Goal: Task Accomplishment & Management: Use online tool/utility

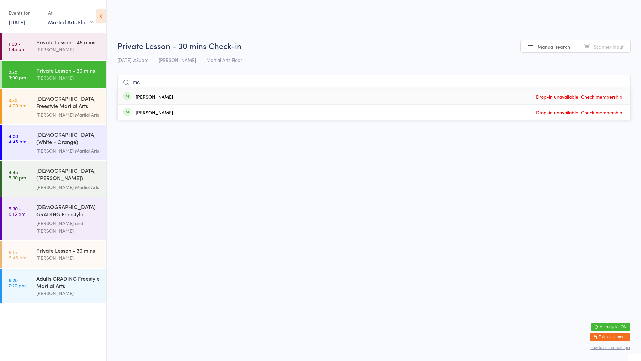
select select "0"
type input "mc"
click at [289, 114] on div "[PERSON_NAME] Drop-in unavailable: Check membership" at bounding box center [374, 112] width 513 height 15
click at [168, 85] on input "search" at bounding box center [374, 82] width 514 height 15
type input "[PERSON_NAME]"
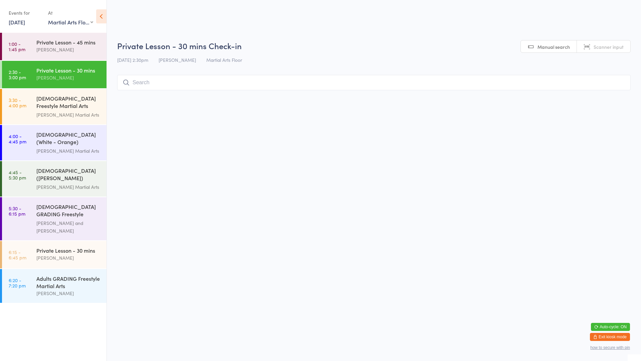
click at [168, 85] on input "search" at bounding box center [374, 82] width 514 height 15
type input "[PERSON_NAME]"
click at [353, 105] on html "You have now entered Kiosk Mode. Members will be able to check themselves in us…" at bounding box center [320, 180] width 641 height 361
click at [349, 117] on html "You have now entered Kiosk Mode. Members will be able to check themselves in us…" at bounding box center [320, 180] width 641 height 361
click at [622, 83] on input "[PERSON_NAME]" at bounding box center [374, 82] width 514 height 15
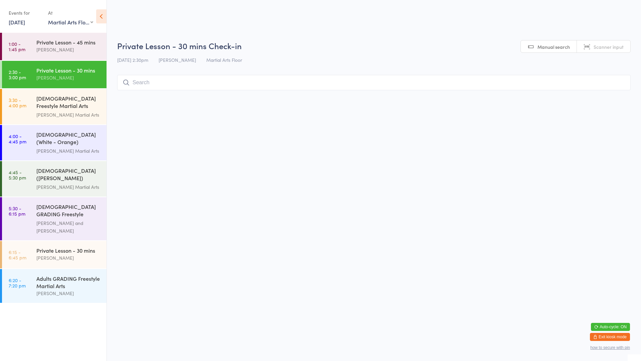
click at [617, 83] on input "search" at bounding box center [374, 82] width 514 height 15
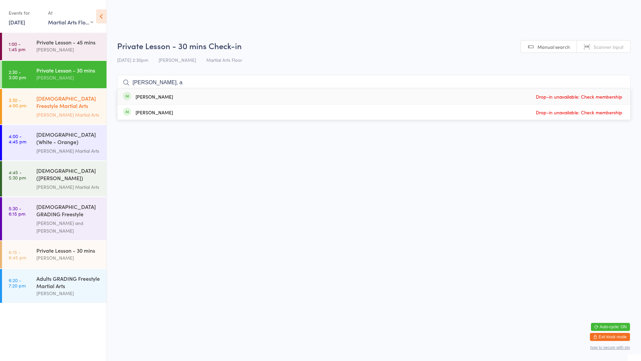
type input "[PERSON_NAME], a"
click at [69, 106] on div "[DEMOGRAPHIC_DATA] Freestyle Martial Arts (Little Heroes)" at bounding box center [68, 103] width 64 height 16
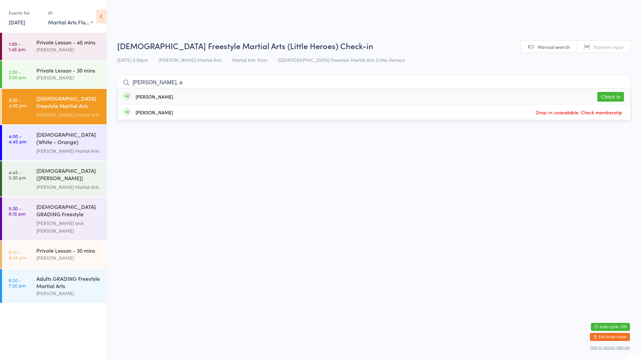
type input "[PERSON_NAME], a"
click at [602, 94] on button "Check in" at bounding box center [610, 97] width 27 height 10
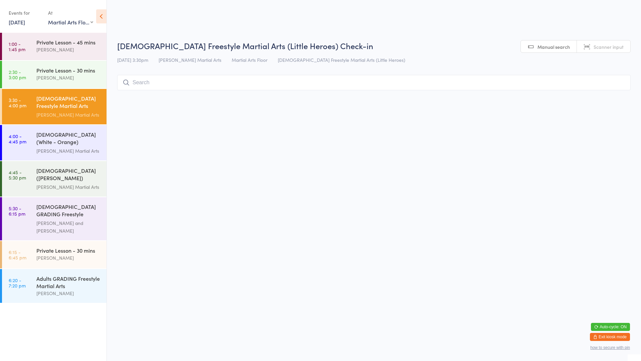
click at [197, 73] on div "[DEMOGRAPHIC_DATA] Freestyle Martial Arts (Little Heroes) Check-in [DATE] 3:30p…" at bounding box center [374, 66] width 514 height 53
click at [196, 73] on div "[DEMOGRAPHIC_DATA] Freestyle Martial Arts (Little Heroes) Check-in [DATE] 3:30p…" at bounding box center [374, 66] width 514 height 53
drag, startPoint x: 196, startPoint y: 73, endPoint x: 192, endPoint y: 78, distance: 7.1
click at [192, 78] on input "search" at bounding box center [374, 82] width 514 height 15
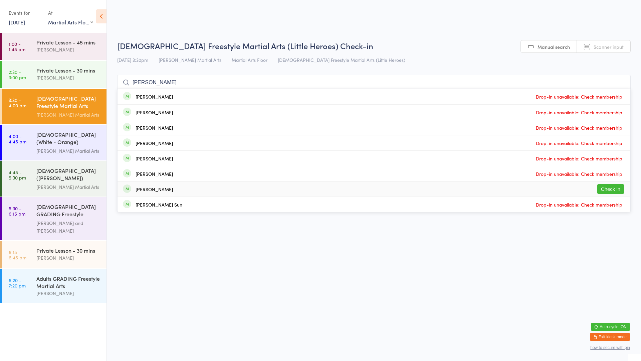
type input "[PERSON_NAME]"
click at [611, 186] on button "Check in" at bounding box center [610, 189] width 27 height 10
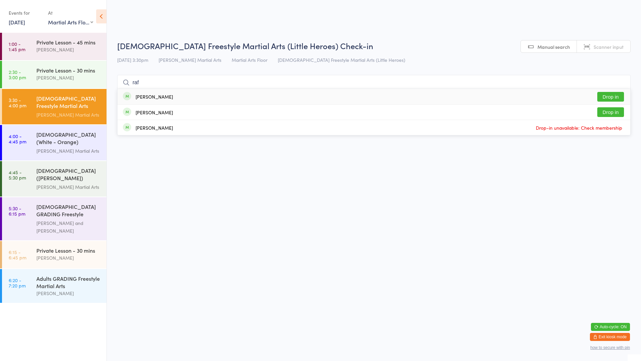
type input "raf"
click at [611, 97] on button "Drop in" at bounding box center [610, 97] width 27 height 10
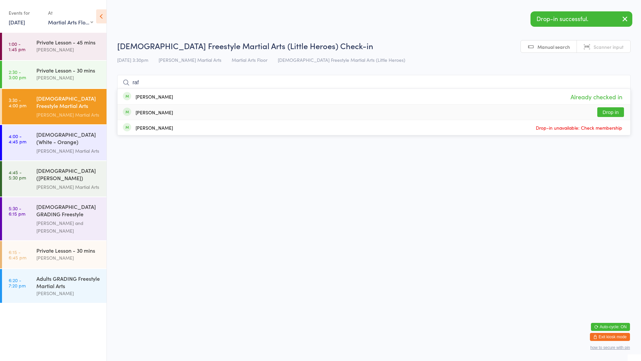
type input "raf"
click at [610, 110] on button "Drop in" at bounding box center [610, 112] width 27 height 10
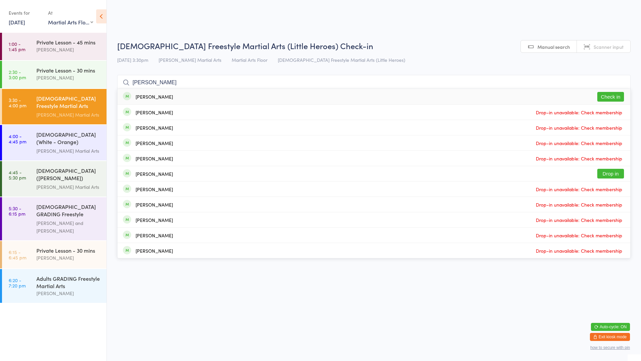
type input "[PERSON_NAME]"
click at [610, 96] on button "Check in" at bounding box center [610, 97] width 27 height 10
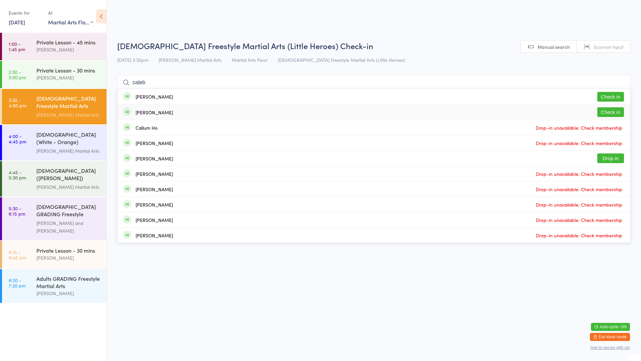
type input "caleb"
click at [149, 116] on div "[PERSON_NAME] Check in" at bounding box center [374, 112] width 513 height 15
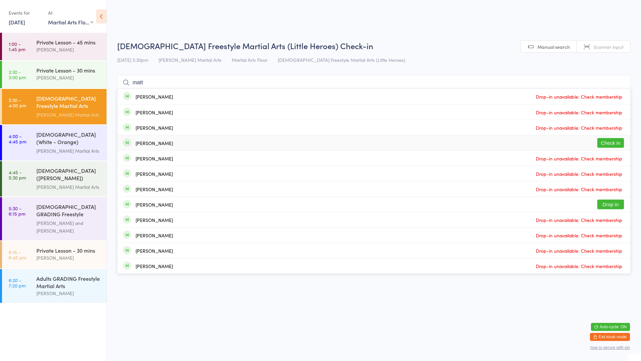
type input "matt"
click at [612, 143] on button "Check in" at bounding box center [610, 143] width 27 height 10
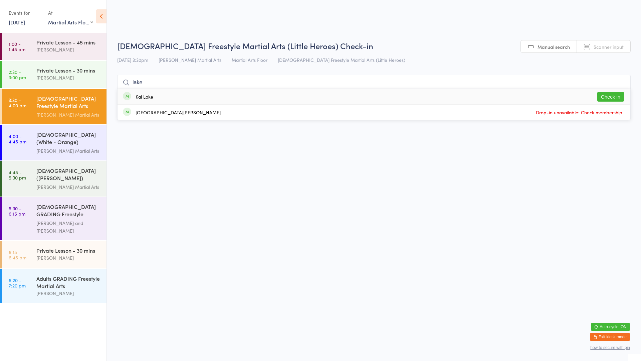
type input "lake"
click at [608, 96] on button "Check in" at bounding box center [610, 97] width 27 height 10
click at [177, 86] on input "search" at bounding box center [374, 82] width 514 height 15
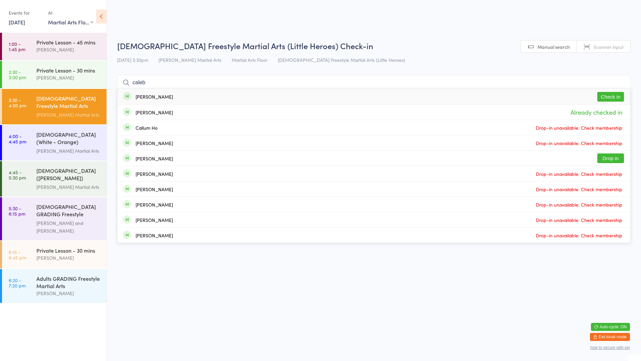
type input "caleb"
click at [602, 94] on button "Check in" at bounding box center [610, 97] width 27 height 10
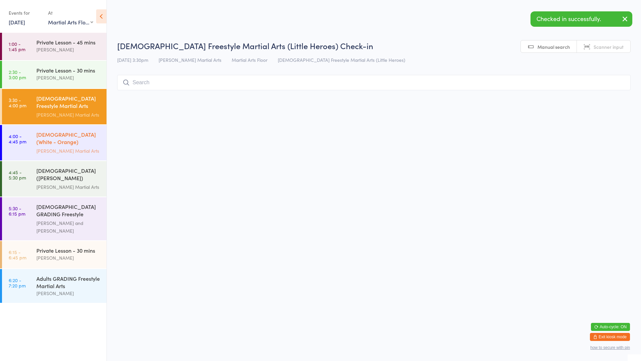
click at [69, 147] on div "[PERSON_NAME] Martial Arts" at bounding box center [68, 151] width 64 height 8
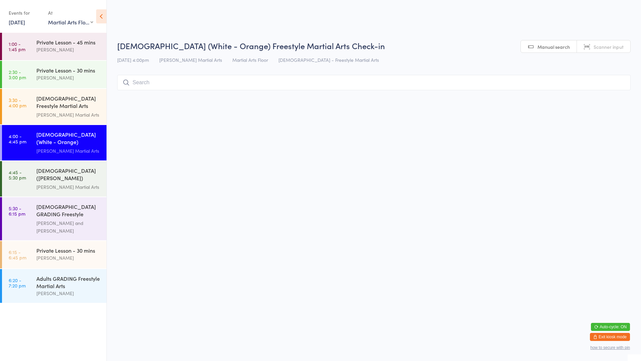
click at [134, 83] on input "search" at bounding box center [374, 82] width 514 height 15
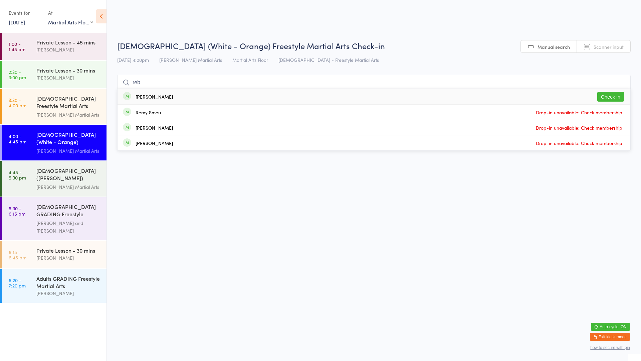
type input "reb"
click at [611, 97] on button "Check in" at bounding box center [610, 97] width 27 height 10
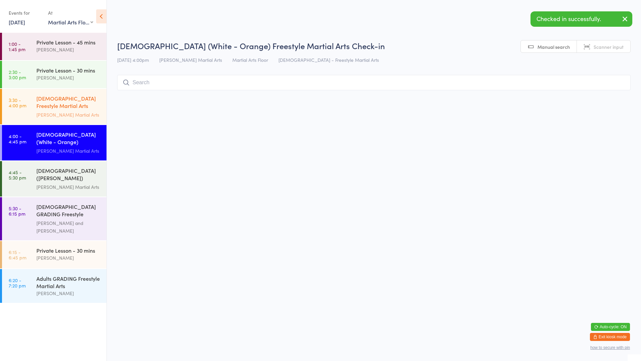
click at [46, 111] on div "[PERSON_NAME] Martial Arts" at bounding box center [68, 115] width 64 height 8
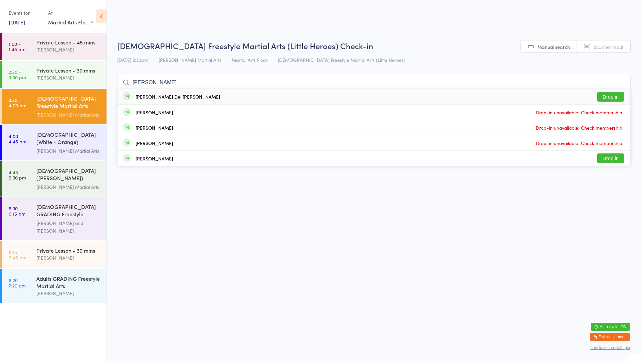
type input "[PERSON_NAME]"
click at [601, 93] on button "Drop in" at bounding box center [610, 97] width 27 height 10
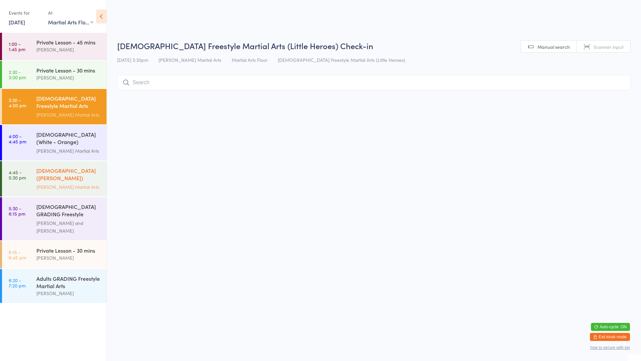
drag, startPoint x: 57, startPoint y: 176, endPoint x: 58, endPoint y: 182, distance: 6.0
click at [57, 176] on div "[DEMOGRAPHIC_DATA] ([PERSON_NAME]) Freestyle Martial Arts" at bounding box center [68, 175] width 64 height 16
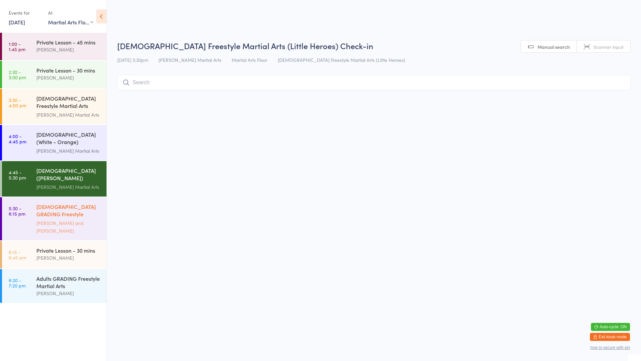
click at [67, 209] on div "[DEMOGRAPHIC_DATA] GRADING Freestyle Martial Arts" at bounding box center [68, 211] width 64 height 16
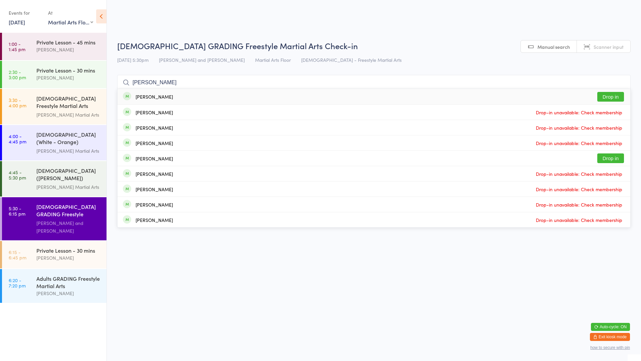
type input "[PERSON_NAME]"
click at [619, 98] on button "Drop in" at bounding box center [610, 97] width 27 height 10
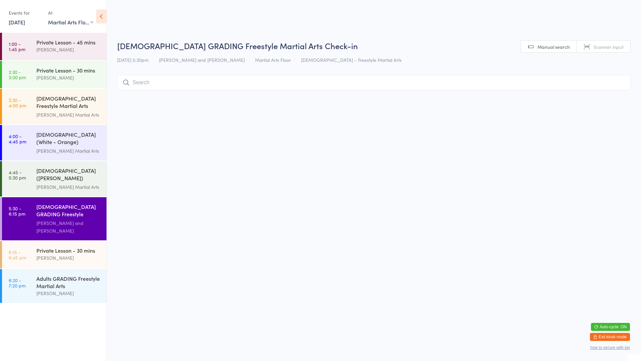
click at [261, 175] on html "You have now entered Kiosk Mode. Members will be able to check themselves in us…" at bounding box center [320, 180] width 641 height 361
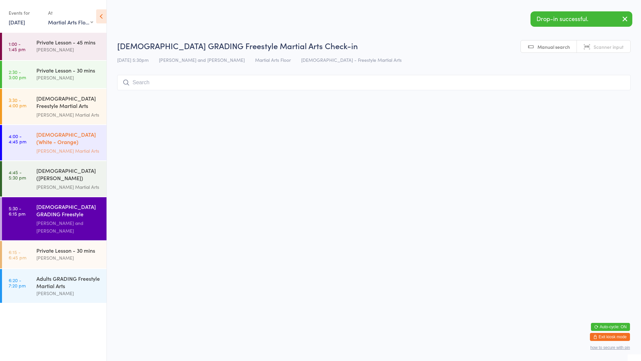
click at [73, 128] on div "[DEMOGRAPHIC_DATA] (White - Orange) Freestyle Martial Arts [PERSON_NAME] Martia…" at bounding box center [71, 142] width 70 height 35
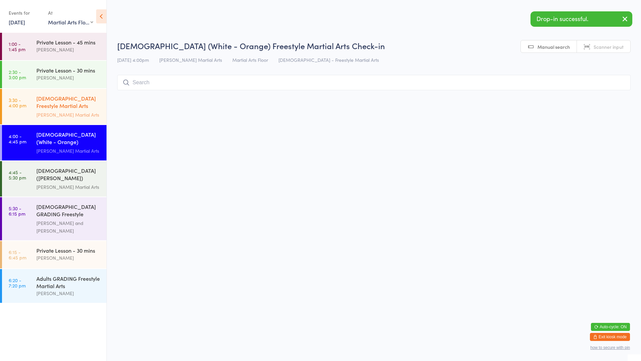
drag, startPoint x: 100, startPoint y: 103, endPoint x: 105, endPoint y: 106, distance: 5.8
click at [100, 103] on div "[DEMOGRAPHIC_DATA] Freestyle Martial Arts (Little Heroes)" at bounding box center [68, 103] width 64 height 16
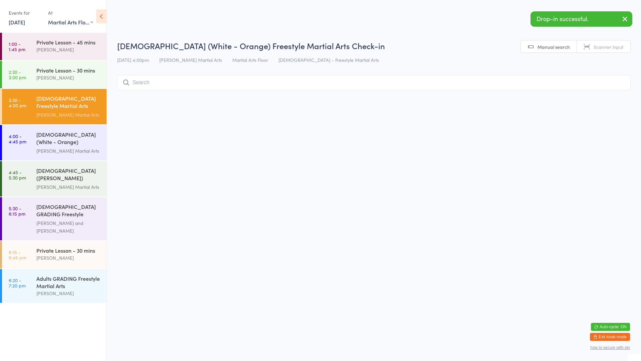
click at [140, 128] on html "You have now entered Kiosk Mode. Members will be able to check themselves in us…" at bounding box center [320, 180] width 641 height 361
click at [159, 83] on input "search" at bounding box center [374, 82] width 514 height 15
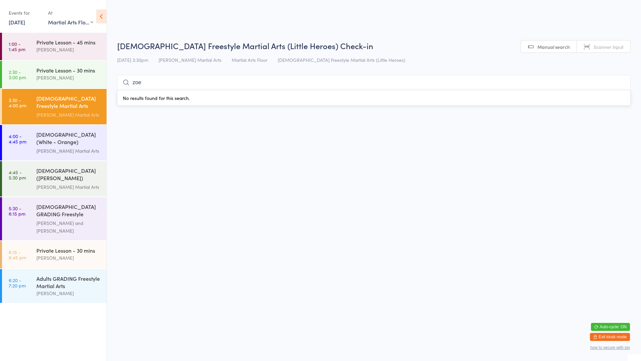
type input "zoey"
click at [621, 81] on input "zoey" at bounding box center [374, 82] width 514 height 15
click at [74, 149] on div "[PERSON_NAME] Martial Arts" at bounding box center [68, 151] width 64 height 8
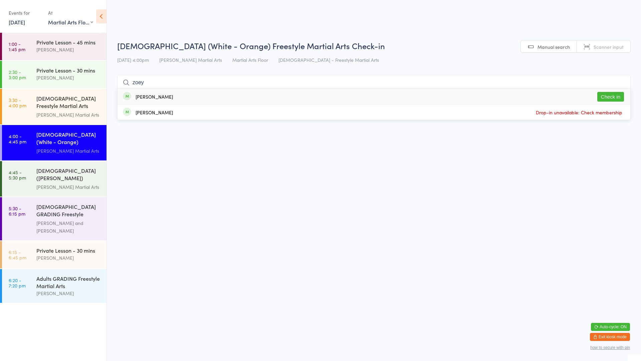
type input "zoey"
click at [609, 96] on button "Check in" at bounding box center [610, 97] width 27 height 10
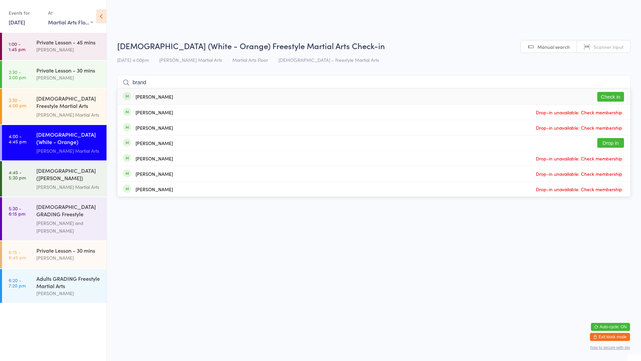
type input "brand"
click at [609, 99] on button "Check in" at bounding box center [610, 97] width 27 height 10
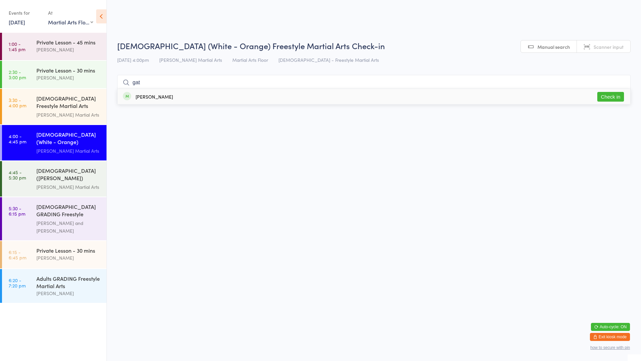
type input "gat"
click at [618, 95] on button "Check in" at bounding box center [610, 97] width 27 height 10
type input "[PERSON_NAME]"
click at [587, 93] on div "[PERSON_NAME] Check in" at bounding box center [374, 96] width 513 height 15
type input "zara"
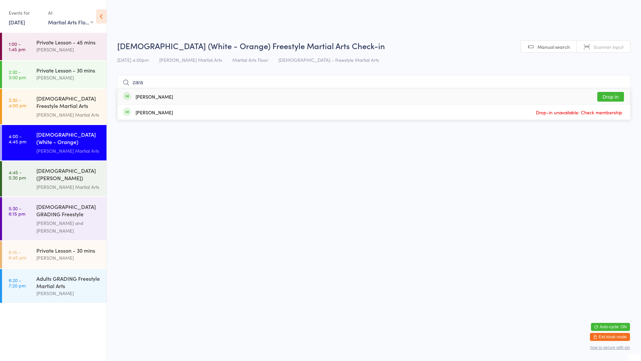
click at [615, 98] on button "Drop in" at bounding box center [610, 97] width 27 height 10
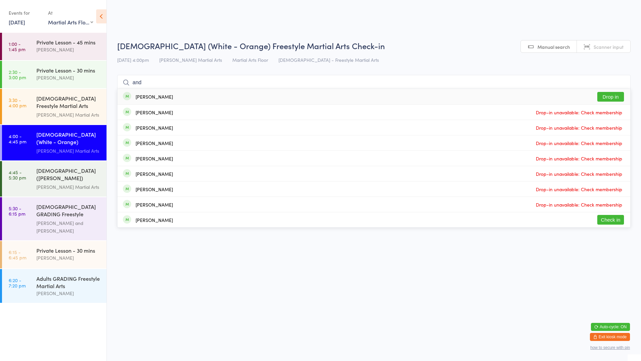
type input "and"
click at [617, 222] on button "Check in" at bounding box center [610, 220] width 27 height 10
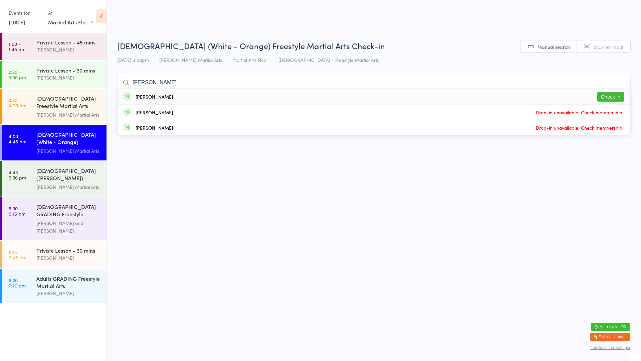
type input "[PERSON_NAME]"
click at [611, 95] on button "Check in" at bounding box center [610, 97] width 27 height 10
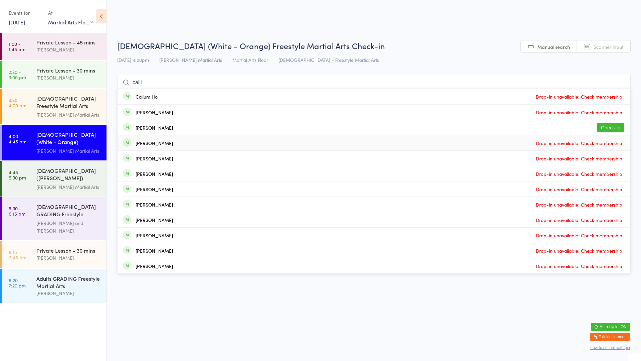
type input "calli"
click at [155, 142] on div "[PERSON_NAME]" at bounding box center [154, 142] width 37 height 5
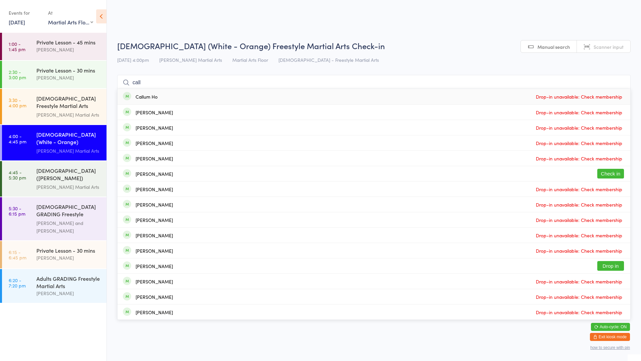
type input "call"
click at [188, 177] on div "[PERSON_NAME] Check in" at bounding box center [374, 173] width 513 height 15
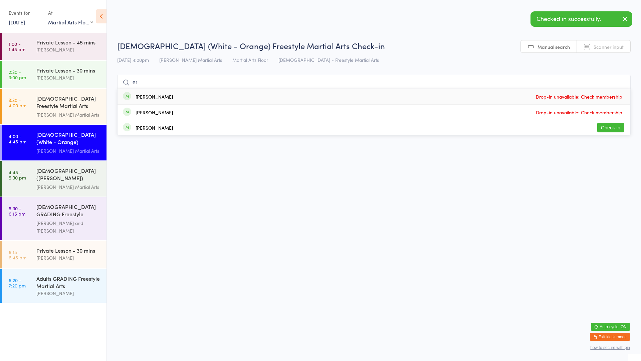
type input "e"
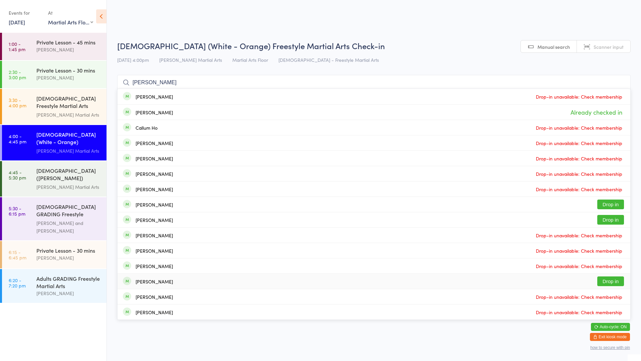
type input "[PERSON_NAME]"
click at [199, 117] on div "[PERSON_NAME] Already checked in" at bounding box center [374, 112] width 513 height 15
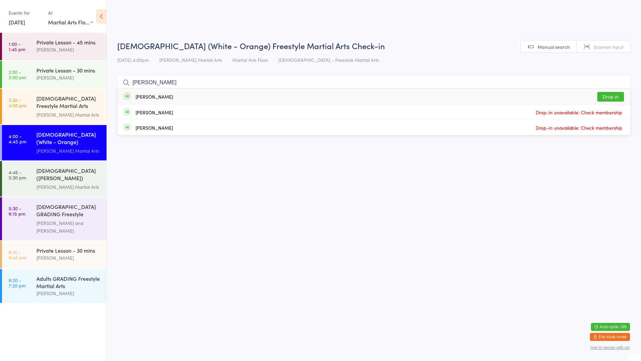
type input "[PERSON_NAME]"
click at [618, 99] on button "Drop in" at bounding box center [610, 97] width 27 height 10
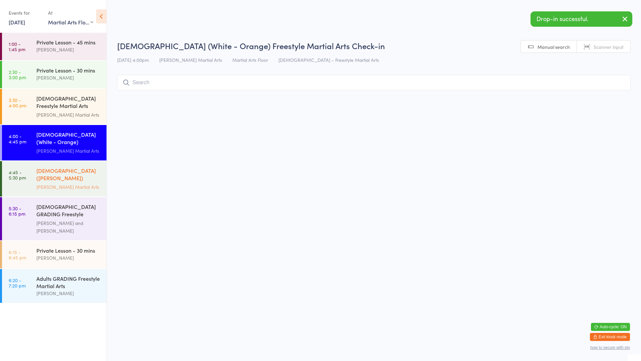
click at [76, 174] on div "[DEMOGRAPHIC_DATA] ([PERSON_NAME]) Freestyle Martial Arts" at bounding box center [68, 175] width 64 height 16
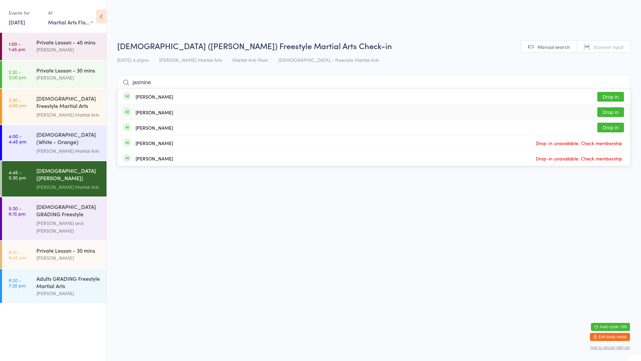
type input "jasmine"
click at [597, 112] on button "Drop in" at bounding box center [610, 112] width 27 height 10
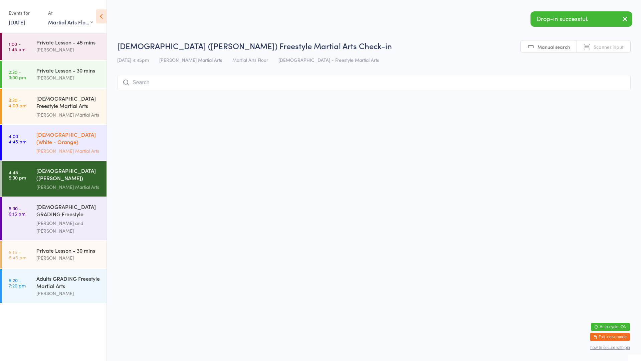
click at [99, 151] on div "[PERSON_NAME] Martial Arts" at bounding box center [68, 151] width 64 height 8
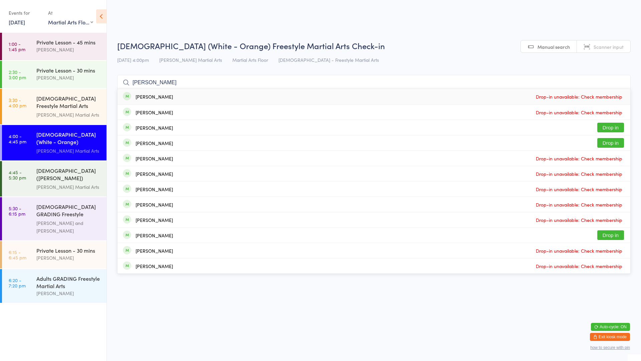
type input "[PERSON_NAME]"
click at [176, 99] on div "[PERSON_NAME] Gohrt Drop-in unavailable: Check membership" at bounding box center [374, 96] width 513 height 15
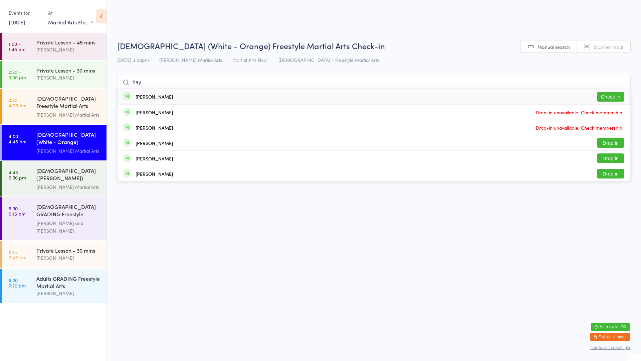
type input "hay"
click at [177, 98] on div "Hayden Gohrt Check in" at bounding box center [374, 96] width 513 height 15
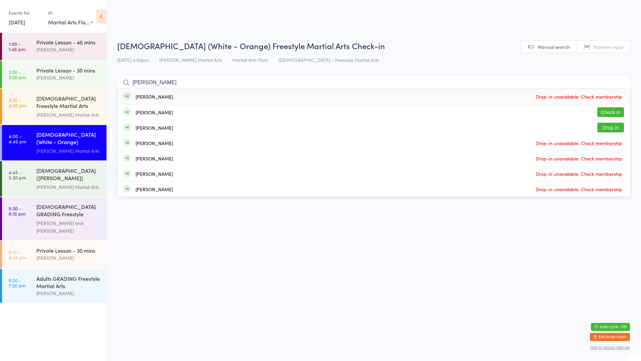
type input "[PERSON_NAME]"
click at [162, 113] on div "[PERSON_NAME]" at bounding box center [154, 112] width 37 height 5
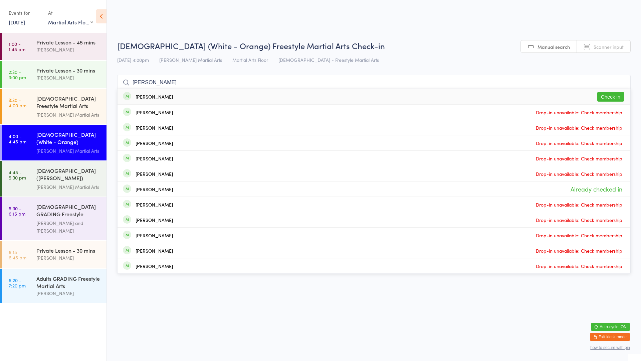
type input "[PERSON_NAME]"
click at [615, 100] on button "Check in" at bounding box center [610, 97] width 27 height 10
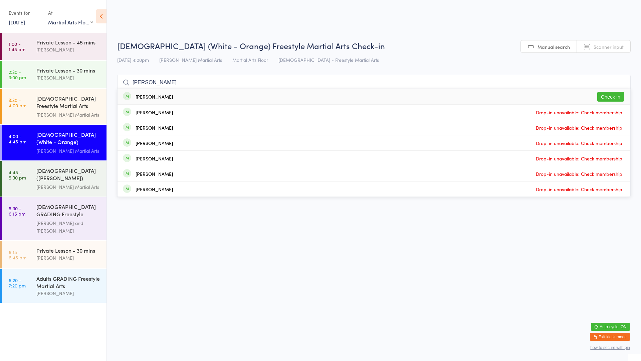
type input "[PERSON_NAME]"
click at [614, 96] on button "Check in" at bounding box center [610, 97] width 27 height 10
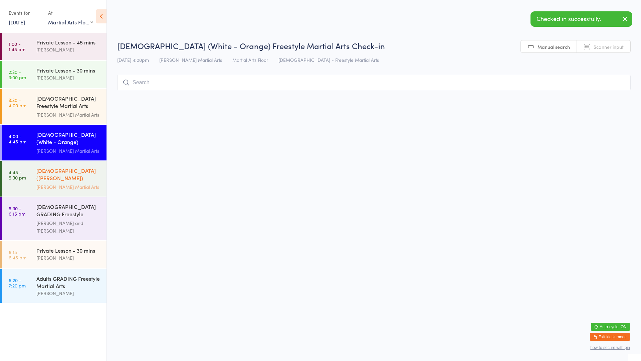
click at [79, 173] on div "[DEMOGRAPHIC_DATA] ([PERSON_NAME]) Freestyle Martial Arts" at bounding box center [68, 175] width 64 height 16
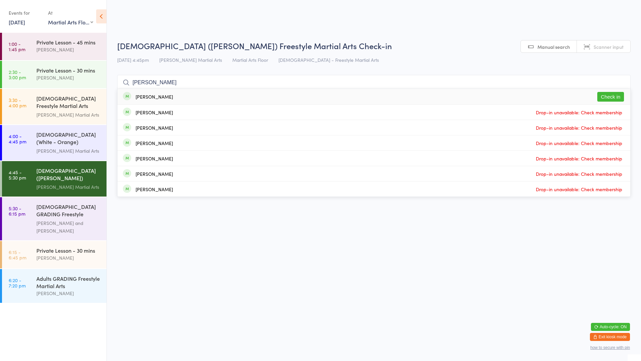
type input "[PERSON_NAME]"
click at [610, 95] on button "Check in" at bounding box center [610, 97] width 27 height 10
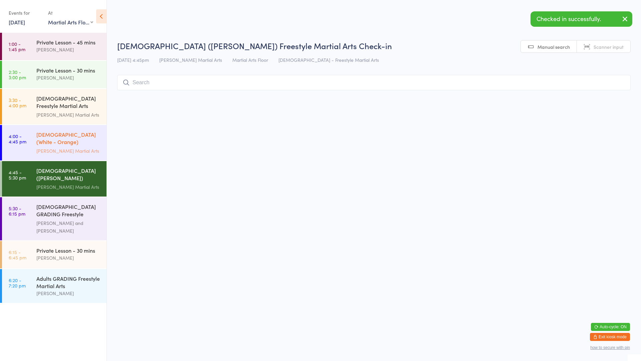
click at [80, 143] on div "[DEMOGRAPHIC_DATA] (White - Orange) Freestyle Martial Arts" at bounding box center [68, 139] width 64 height 16
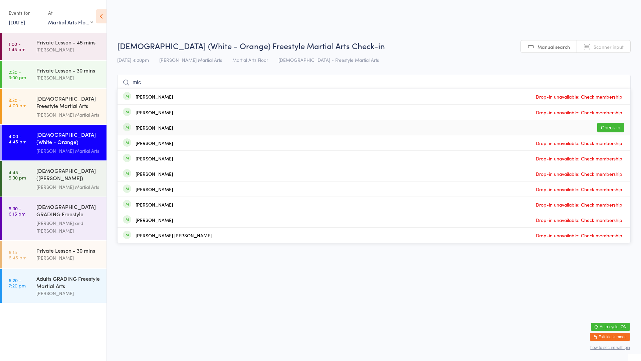
type input "mic"
click at [610, 127] on button "Check in" at bounding box center [610, 128] width 27 height 10
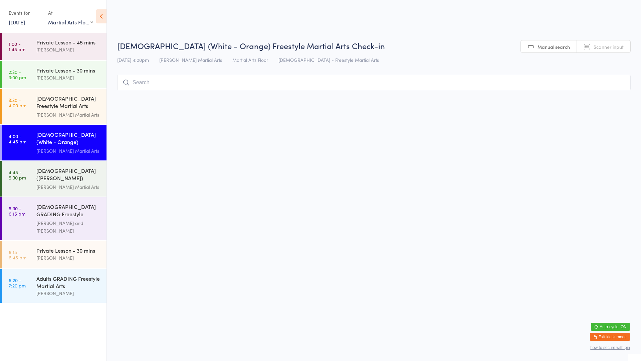
click at [167, 88] on input "search" at bounding box center [374, 82] width 514 height 15
click at [190, 82] on input "search" at bounding box center [374, 82] width 514 height 15
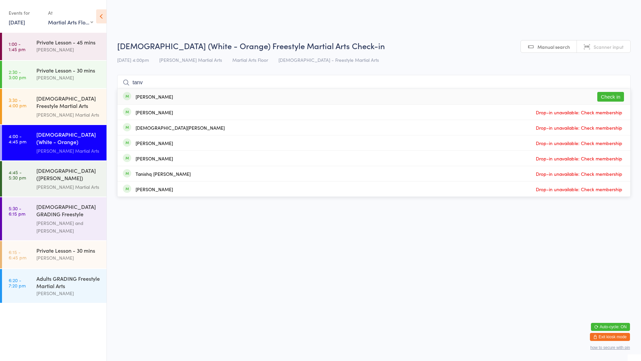
type input "tanv"
click at [163, 98] on div "[PERSON_NAME] Check in" at bounding box center [374, 96] width 513 height 15
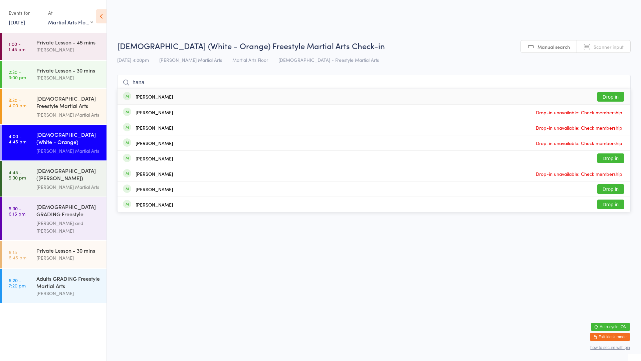
type input "hana"
click at [614, 96] on button "Drop in" at bounding box center [610, 97] width 27 height 10
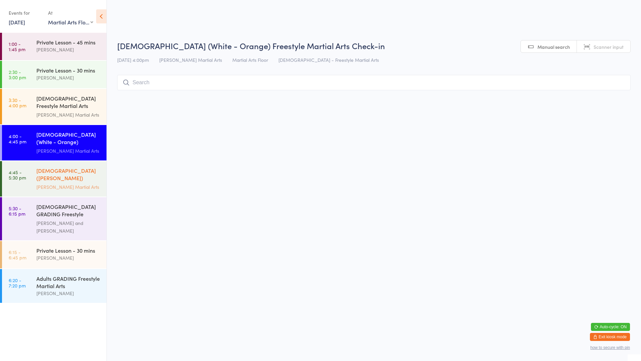
click at [61, 177] on div "[DEMOGRAPHIC_DATA] ([PERSON_NAME]) Freestyle Martial Arts" at bounding box center [68, 175] width 64 height 16
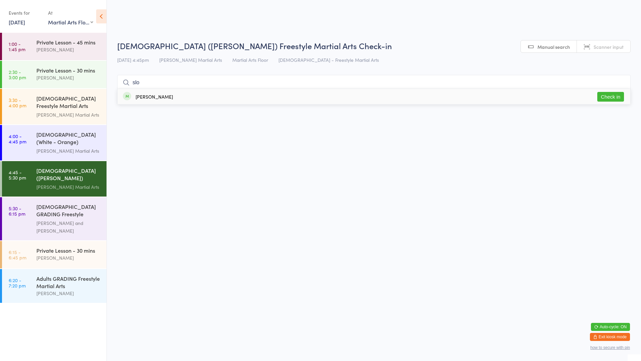
type input "slo"
click at [225, 96] on div "[PERSON_NAME] Check in" at bounding box center [374, 96] width 513 height 15
click at [67, 147] on div "[PERSON_NAME] Martial Arts" at bounding box center [68, 151] width 64 height 8
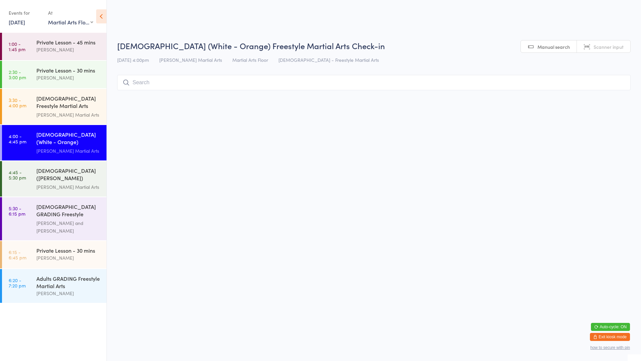
click at [206, 80] on input "search" at bounding box center [374, 82] width 514 height 15
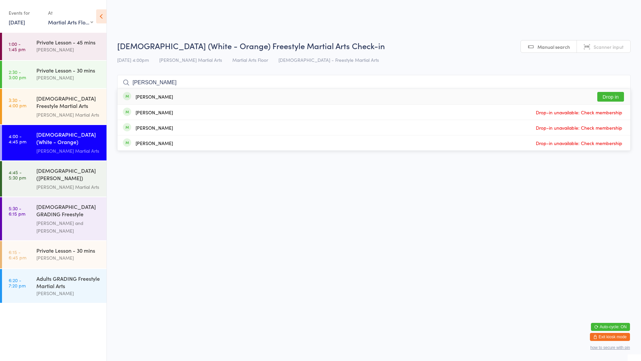
type input "[PERSON_NAME]"
click at [613, 95] on button "Drop in" at bounding box center [610, 97] width 27 height 10
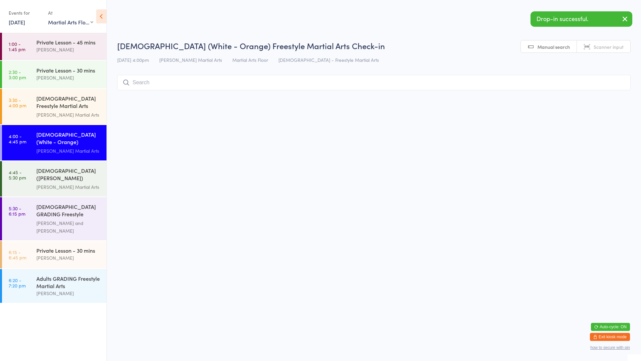
click at [248, 83] on input "search" at bounding box center [374, 82] width 514 height 15
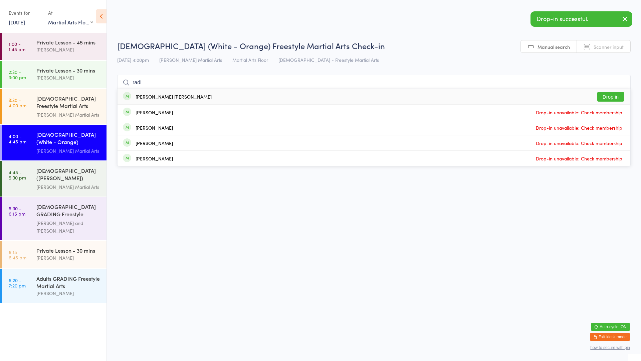
type input "radi"
click at [606, 97] on button "Drop in" at bounding box center [610, 97] width 27 height 10
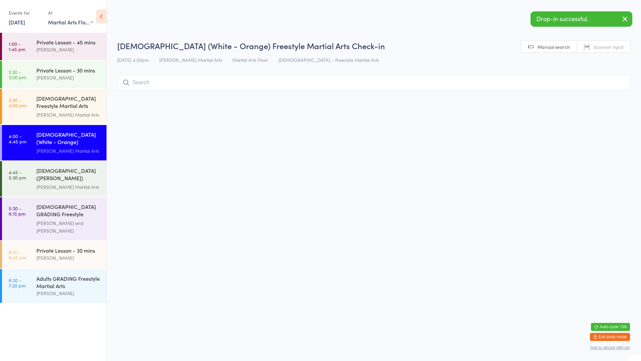
click at [205, 86] on input "search" at bounding box center [374, 82] width 514 height 15
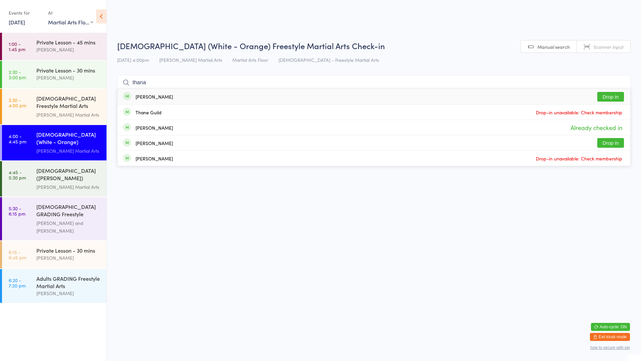
type input "thana"
click at [616, 98] on button "Drop in" at bounding box center [610, 97] width 27 height 10
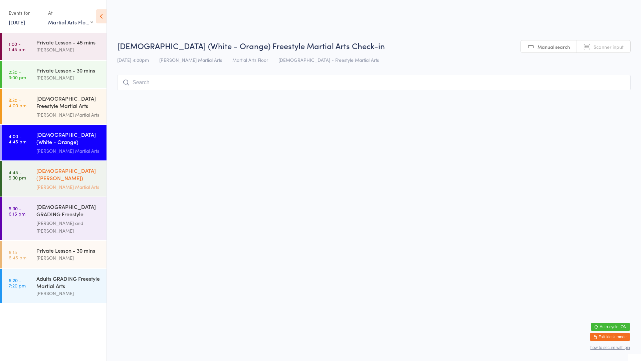
click at [18, 164] on link "4:45 - 5:30 pm [DEMOGRAPHIC_DATA] ([PERSON_NAME]) Freestyle Martial Arts [PERSO…" at bounding box center [54, 178] width 105 height 35
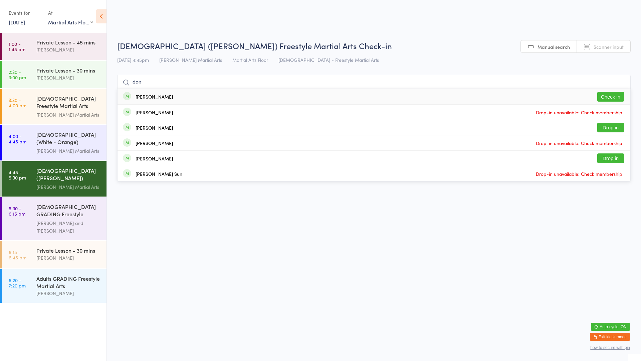
type input "don"
click at [610, 95] on button "Check in" at bounding box center [610, 97] width 27 height 10
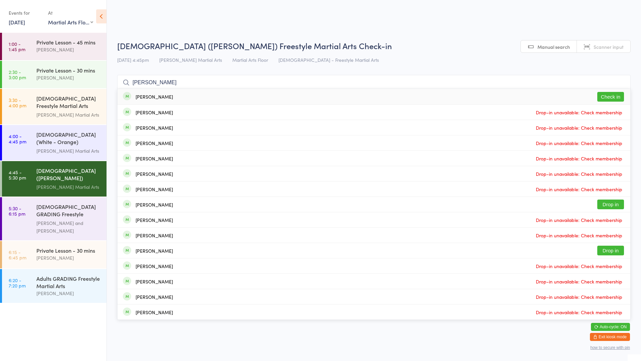
type input "[PERSON_NAME]"
click at [610, 95] on button "Check in" at bounding box center [610, 97] width 27 height 10
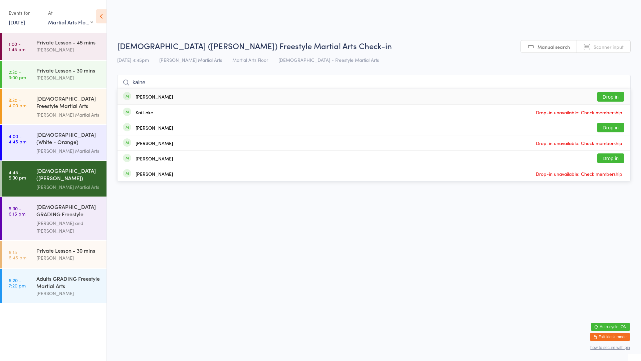
type input "kaine"
click at [610, 95] on button "Drop in" at bounding box center [610, 97] width 27 height 10
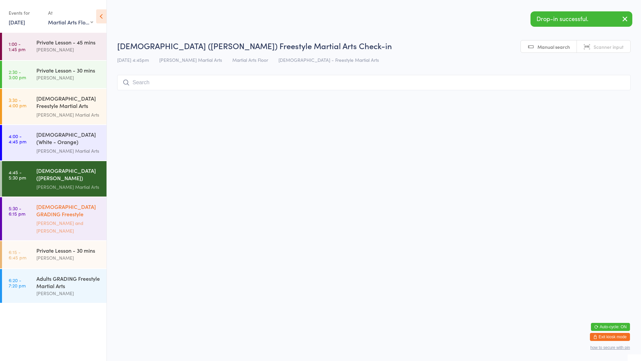
click at [57, 212] on div "[DEMOGRAPHIC_DATA] GRADING Freestyle Martial Arts" at bounding box center [68, 211] width 64 height 16
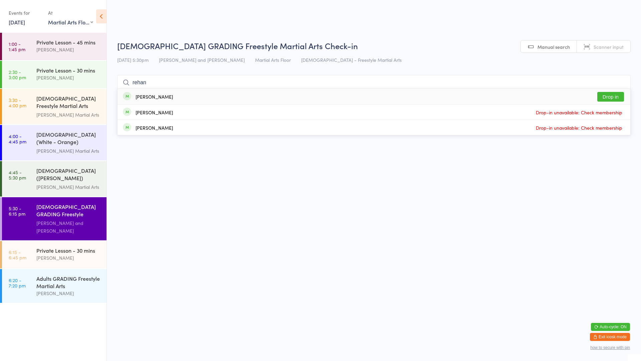
type input "rehan"
click at [600, 95] on button "Drop in" at bounding box center [610, 97] width 27 height 10
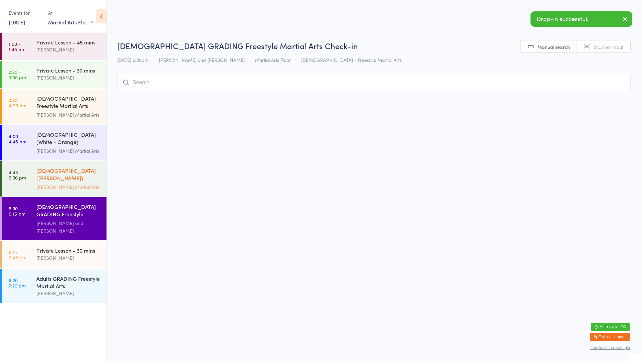
click at [69, 178] on div "[DEMOGRAPHIC_DATA] ([PERSON_NAME]) Freestyle Martial Arts" at bounding box center [68, 175] width 64 height 16
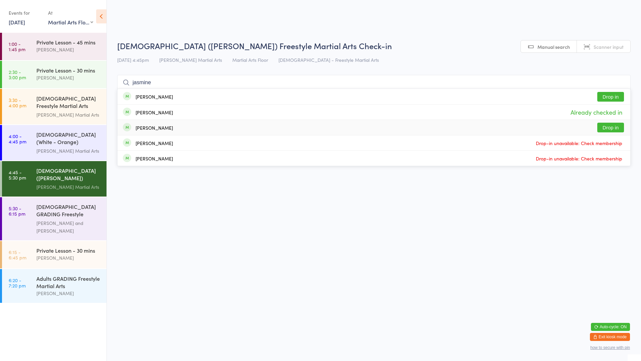
type input "jasmine"
click at [612, 129] on button "Drop in" at bounding box center [610, 128] width 27 height 10
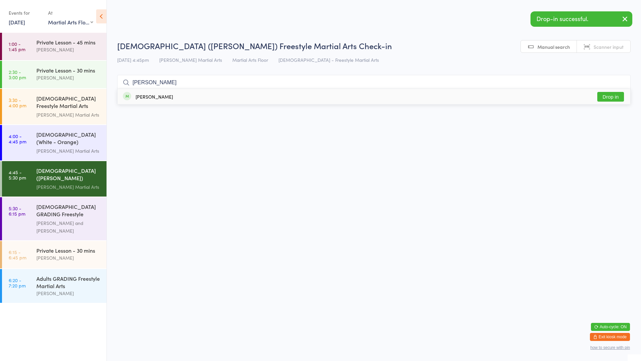
type input "[PERSON_NAME]"
click at [613, 95] on button "Drop in" at bounding box center [610, 97] width 27 height 10
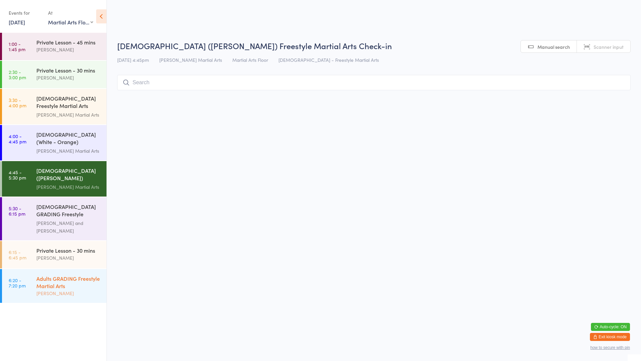
click at [82, 282] on div "Adults GRADING Freestyle Martial Arts" at bounding box center [68, 282] width 64 height 15
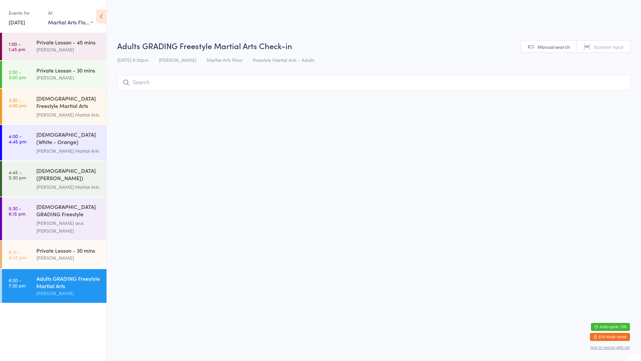
click at [171, 84] on input "search" at bounding box center [374, 82] width 514 height 15
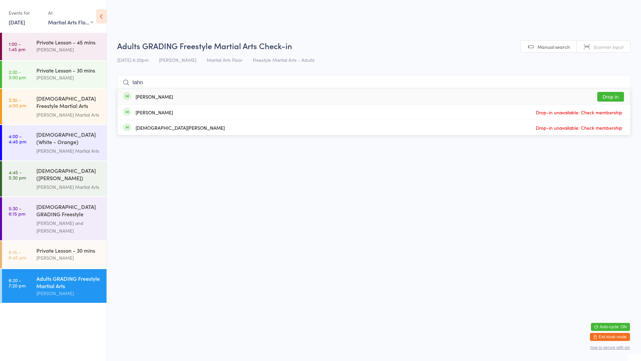
type input "tahn"
click at [366, 99] on div "[PERSON_NAME] Drop in" at bounding box center [374, 96] width 513 height 15
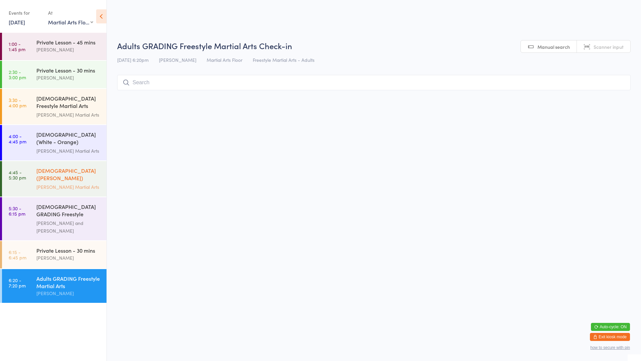
click at [68, 174] on div "[DEMOGRAPHIC_DATA] ([PERSON_NAME]) Freestyle Martial Arts" at bounding box center [68, 175] width 64 height 16
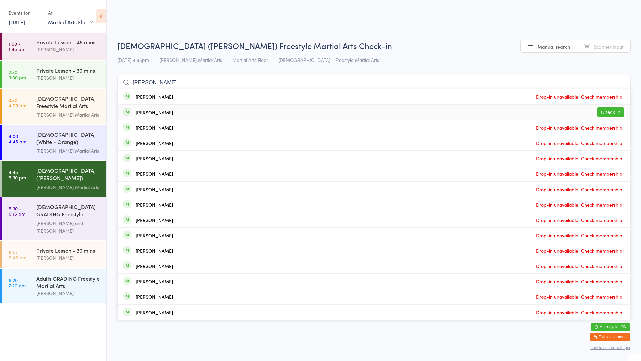
type input "[PERSON_NAME]"
click at [606, 113] on button "Check in" at bounding box center [610, 112] width 27 height 10
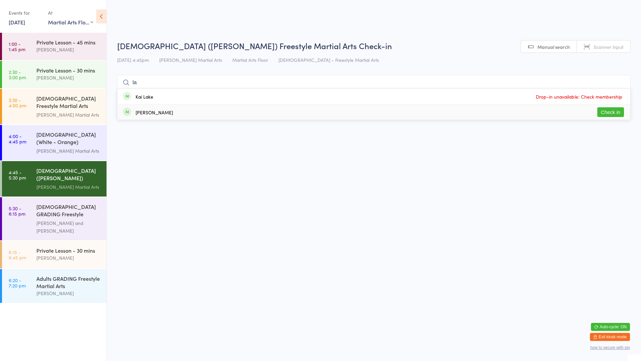
type input "la"
click at [184, 114] on div "[PERSON_NAME] Check in" at bounding box center [374, 112] width 513 height 15
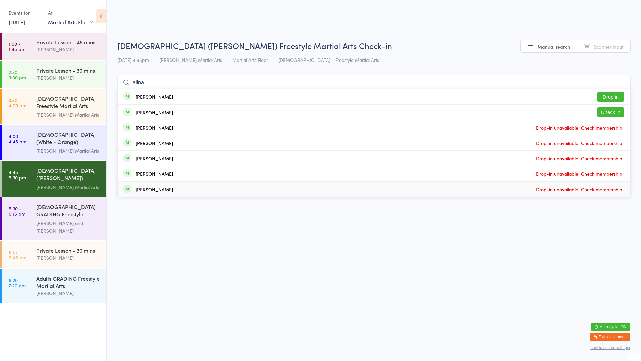
type input "alina"
click at [609, 113] on button "Check in" at bounding box center [610, 112] width 27 height 10
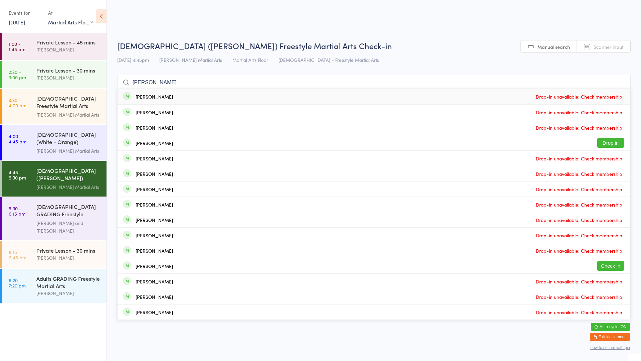
type input "[PERSON_NAME]"
click at [616, 268] on button "Check in" at bounding box center [610, 266] width 27 height 10
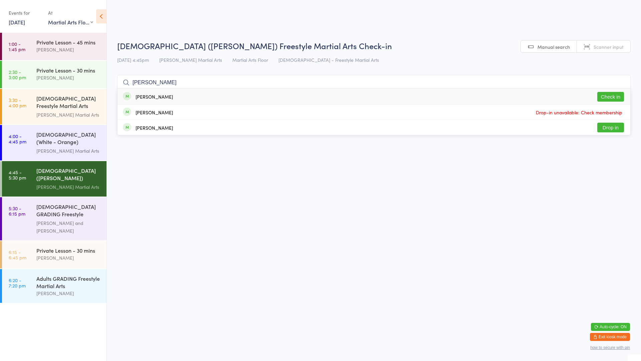
type input "[PERSON_NAME]"
click at [615, 98] on button "Check in" at bounding box center [610, 97] width 27 height 10
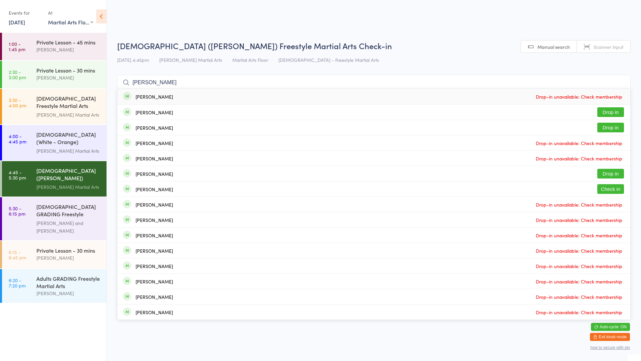
type input "[PERSON_NAME]"
click at [613, 190] on button "Check in" at bounding box center [610, 189] width 27 height 10
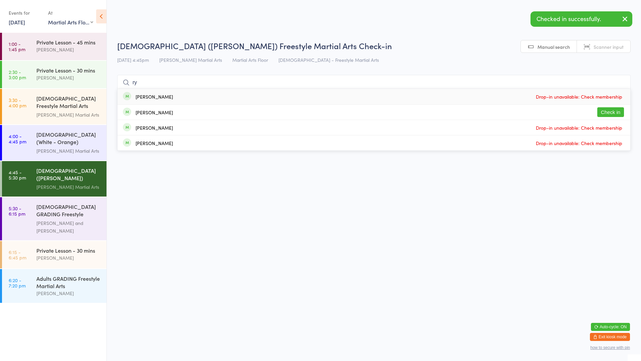
type input "ry"
click at [612, 110] on button "Check in" at bounding box center [610, 112] width 27 height 10
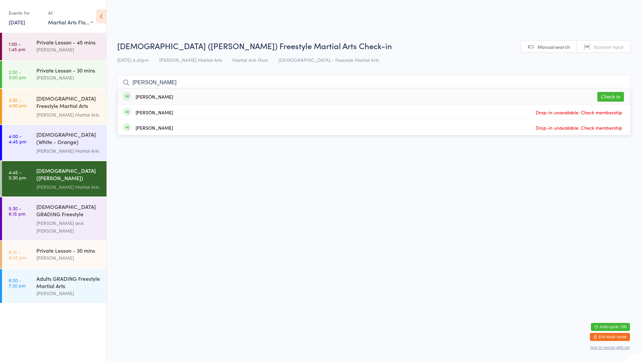
type input "[PERSON_NAME]"
click at [613, 99] on button "Check in" at bounding box center [610, 97] width 27 height 10
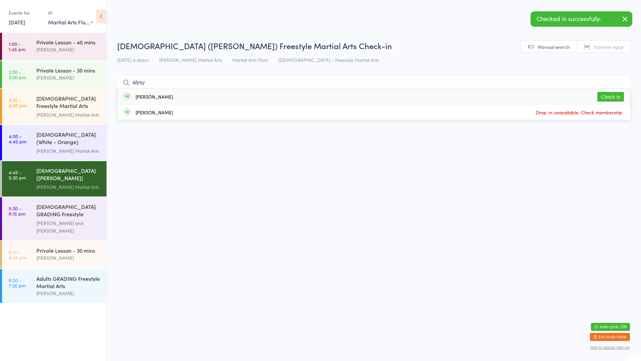
type input "alysy"
click at [613, 96] on button "Check in" at bounding box center [610, 97] width 27 height 10
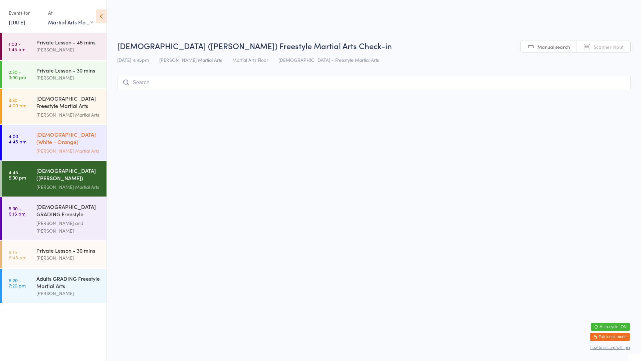
click at [63, 134] on div "[DEMOGRAPHIC_DATA] (White - Orange) Freestyle Martial Arts" at bounding box center [68, 139] width 64 height 16
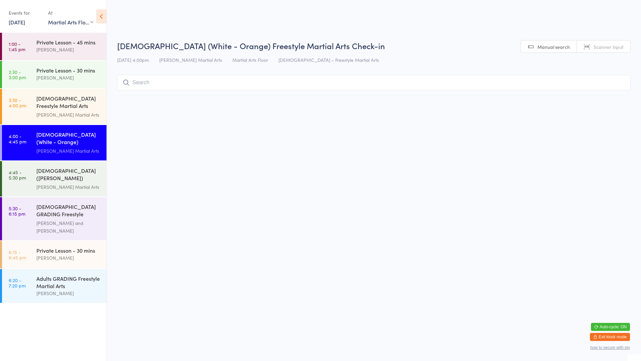
click at [208, 78] on input "search" at bounding box center [374, 82] width 514 height 15
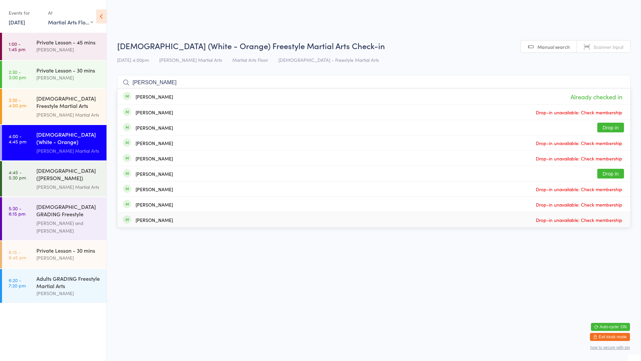
type input "[PERSON_NAME]"
click at [174, 286] on html "You have now entered Kiosk Mode. Members will be able to check themselves in us…" at bounding box center [320, 180] width 641 height 361
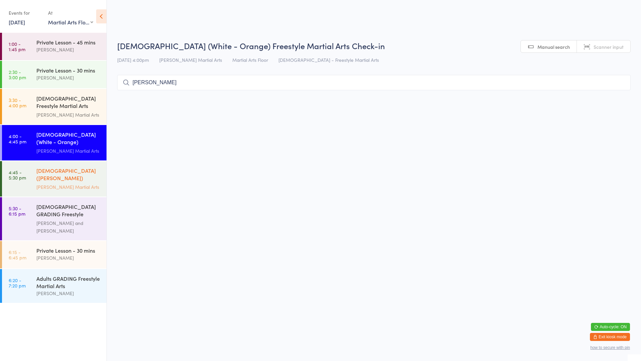
click at [72, 177] on div "[DEMOGRAPHIC_DATA] ([PERSON_NAME]) Freestyle Martial Arts" at bounding box center [68, 175] width 64 height 16
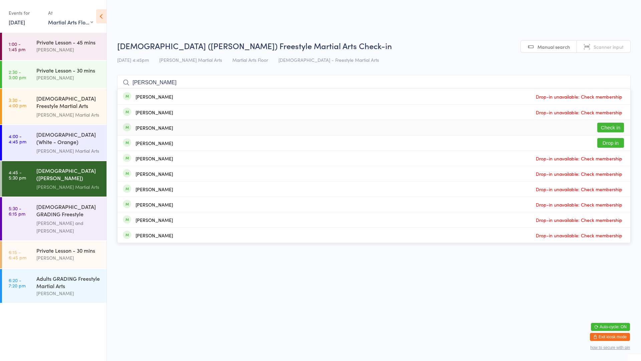
type input "[PERSON_NAME]"
click at [614, 125] on button "Check in" at bounding box center [610, 128] width 27 height 10
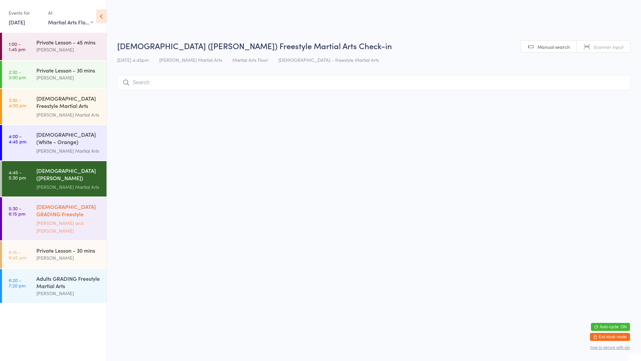
click at [44, 211] on div "[DEMOGRAPHIC_DATA] GRADING Freestyle Martial Arts" at bounding box center [68, 211] width 64 height 16
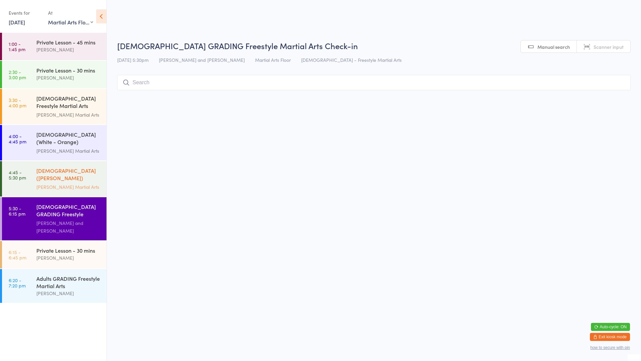
click at [58, 174] on div "[DEMOGRAPHIC_DATA] ([PERSON_NAME]) Freestyle Martial Arts" at bounding box center [68, 175] width 64 height 16
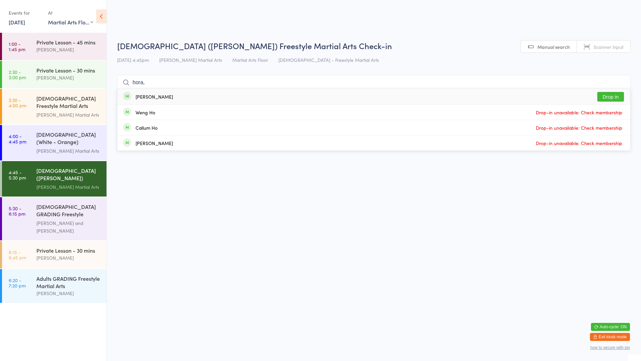
type input "hora,"
click at [614, 97] on button "Drop in" at bounding box center [610, 97] width 27 height 10
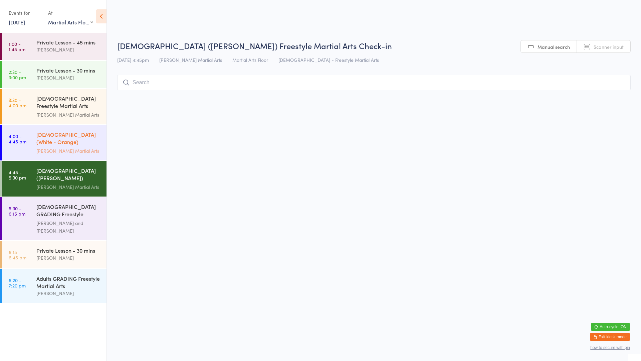
click at [92, 140] on div "[DEMOGRAPHIC_DATA] (White - Orange) Freestyle Martial Arts" at bounding box center [68, 139] width 64 height 16
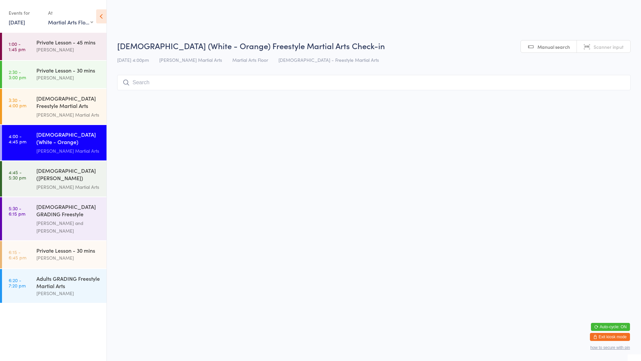
click at [148, 84] on input "search" at bounding box center [374, 82] width 514 height 15
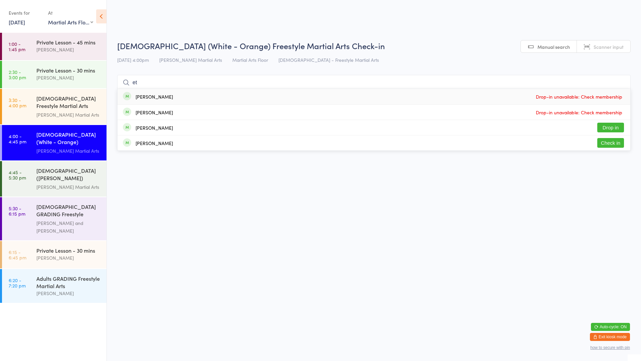
type input "et"
click at [142, 143] on div "[PERSON_NAME]" at bounding box center [154, 142] width 37 height 5
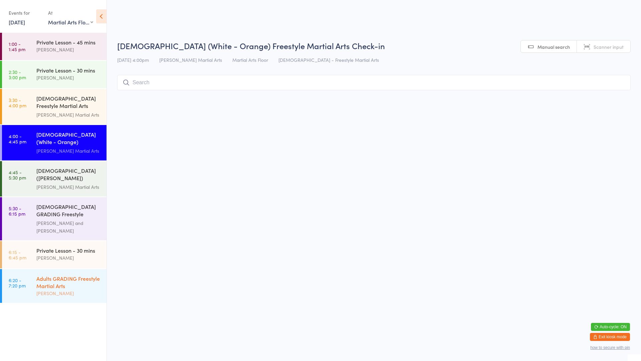
click at [65, 281] on div "Adults GRADING Freestyle Martial Arts" at bounding box center [68, 282] width 64 height 15
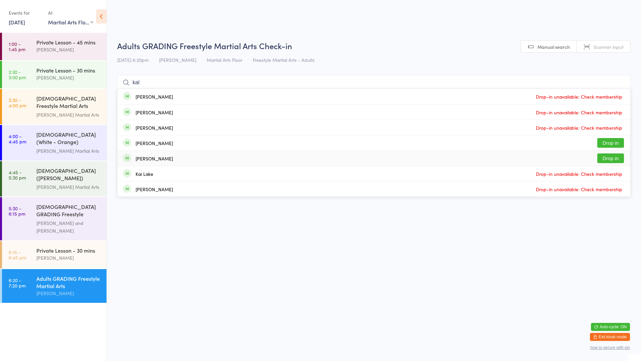
type input "kal"
click at [607, 159] on button "Drop in" at bounding box center [610, 158] width 27 height 10
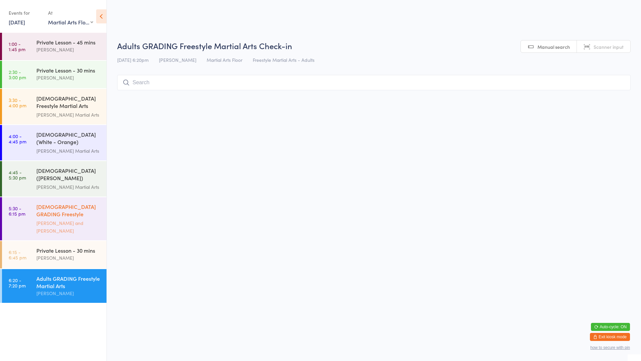
click at [20, 217] on link "5:30 - 6:15 pm [DEMOGRAPHIC_DATA] GRADING Freestyle Martial Arts [PERSON_NAME] …" at bounding box center [54, 218] width 105 height 43
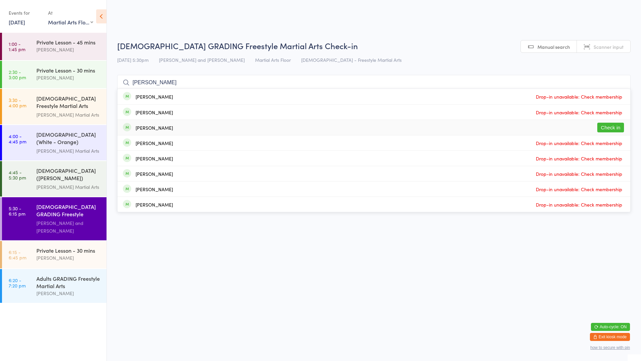
type input "[PERSON_NAME]"
click at [141, 133] on div "[PERSON_NAME] Check in" at bounding box center [374, 127] width 513 height 15
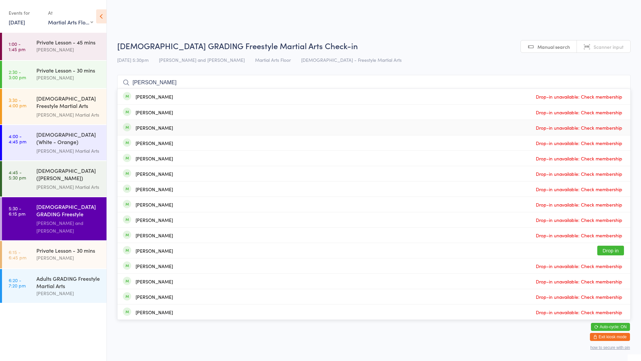
type input "[PERSON_NAME]"
click at [611, 249] on button "Drop in" at bounding box center [610, 250] width 27 height 10
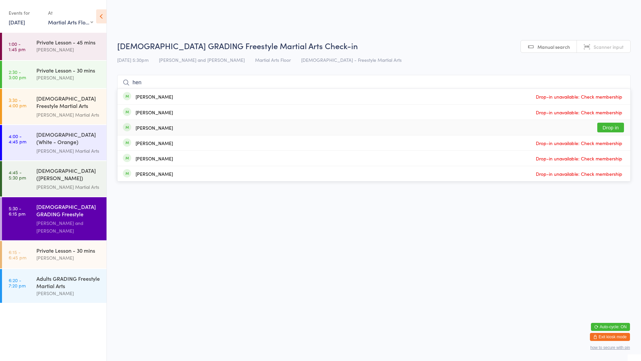
type input "hen"
click at [619, 126] on button "Drop in" at bounding box center [610, 128] width 27 height 10
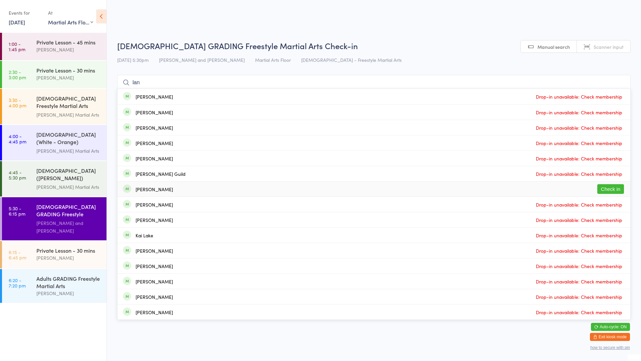
type input "lan"
click at [614, 185] on button "Check in" at bounding box center [610, 189] width 27 height 10
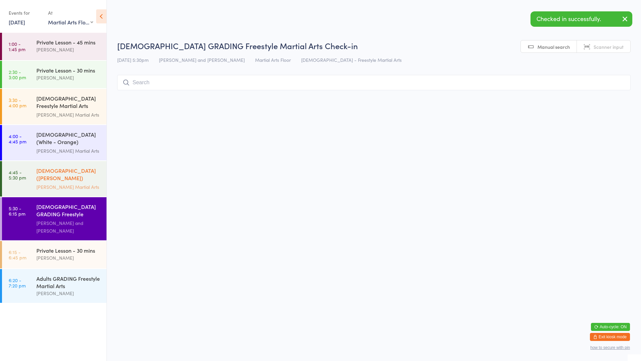
click at [42, 178] on div "[DEMOGRAPHIC_DATA] ([PERSON_NAME]) Freestyle Martial Arts" at bounding box center [68, 175] width 64 height 16
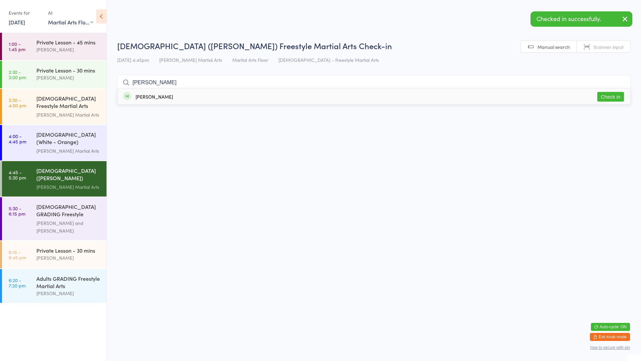
type input "[PERSON_NAME]"
click at [605, 98] on button "Check in" at bounding box center [610, 97] width 27 height 10
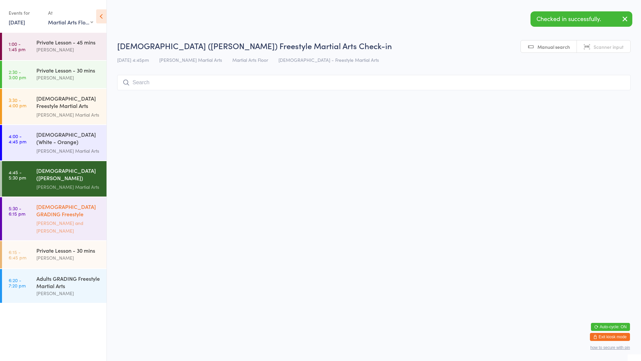
click at [45, 223] on div "[PERSON_NAME] and [PERSON_NAME]" at bounding box center [68, 226] width 64 height 15
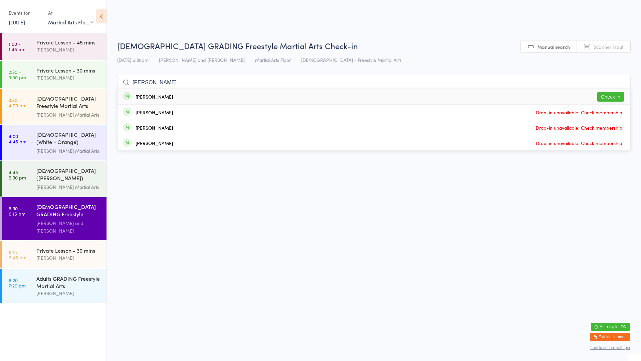
type input "[PERSON_NAME]"
click at [613, 96] on button "Check in" at bounding box center [610, 97] width 27 height 10
type input "[PERSON_NAME]"
click at [612, 95] on button "Drop in" at bounding box center [610, 97] width 27 height 10
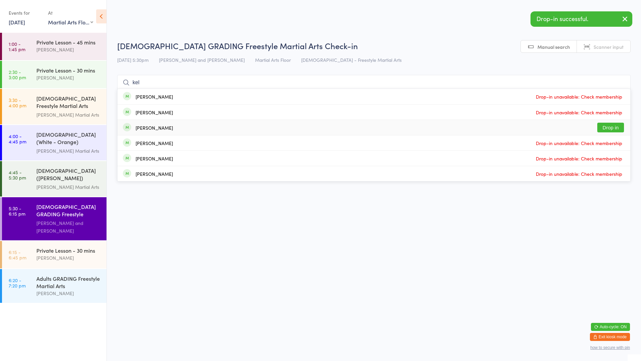
type input "kel"
click at [620, 124] on button "Drop in" at bounding box center [610, 128] width 27 height 10
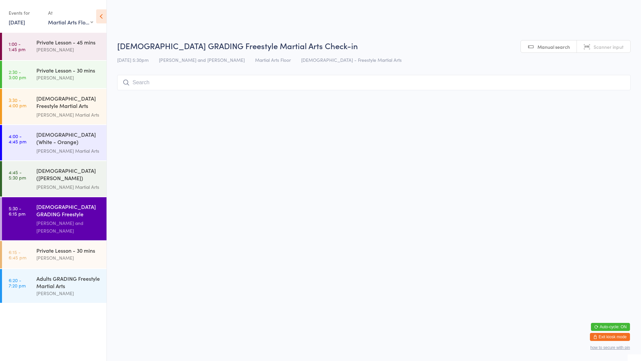
type input "a"
click at [331, 79] on input "search" at bounding box center [374, 82] width 514 height 15
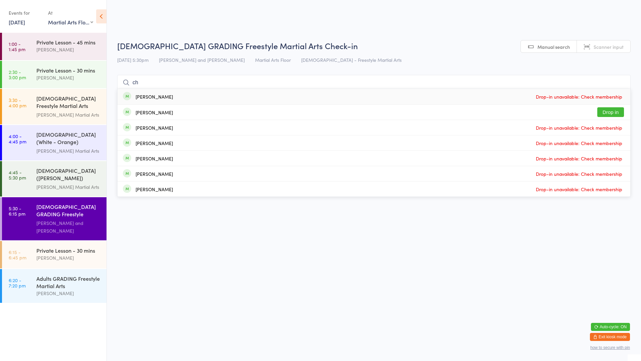
type input "c"
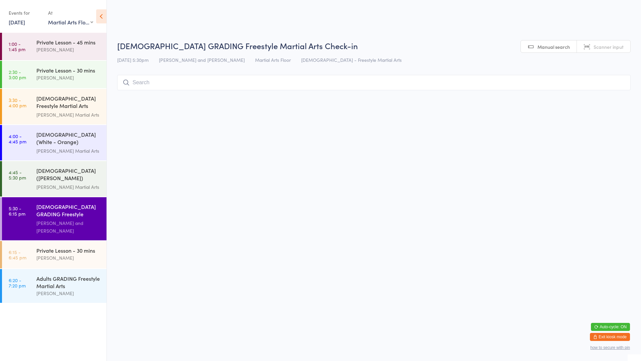
click at [421, 175] on html "You have now entered Kiosk Mode. Members will be able to check themselves in us…" at bounding box center [320, 180] width 641 height 361
